Goal: Entertainment & Leisure: Consume media (video, audio)

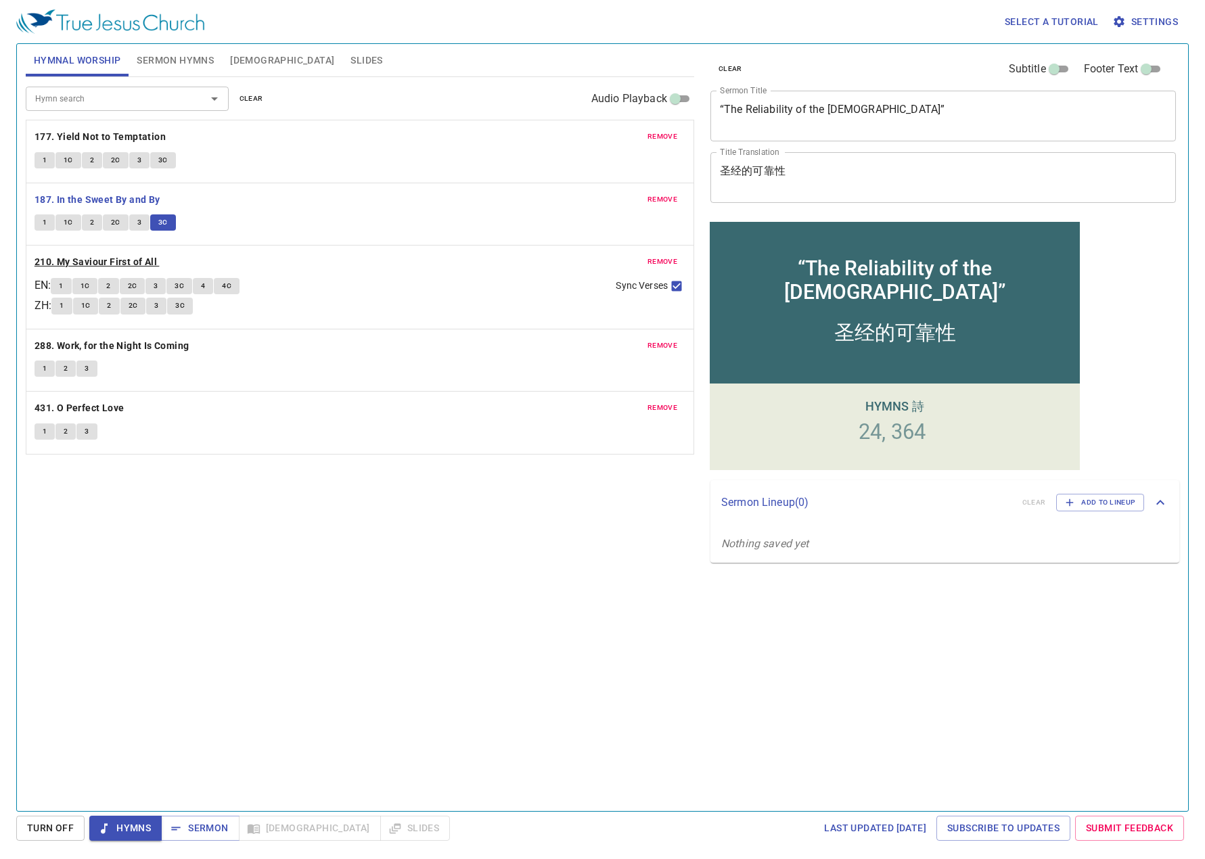
click at [89, 264] on b "210. My Saviour First of All" at bounding box center [96, 262] width 122 height 17
